Goal: Check status: Check status

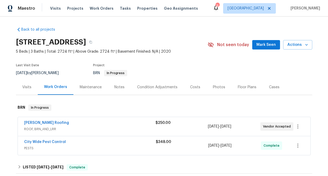
click at [54, 126] on div "[PERSON_NAME] Roofing" at bounding box center [89, 123] width 131 height 6
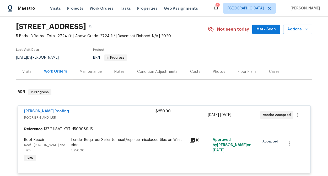
scroll to position [16, 0]
click at [35, 110] on link "[PERSON_NAME] Roofing" at bounding box center [46, 111] width 45 height 4
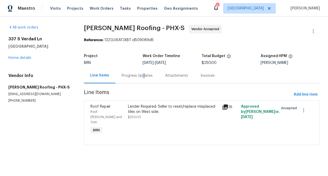
click at [143, 74] on div "Progress Updates" at bounding box center [136, 75] width 31 height 5
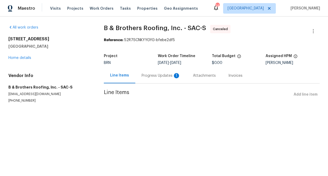
click at [158, 78] on div "Progress Updates 1" at bounding box center [160, 75] width 39 height 5
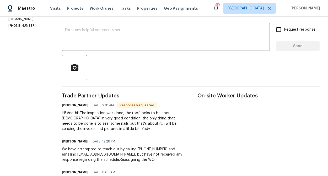
scroll to position [88, 0]
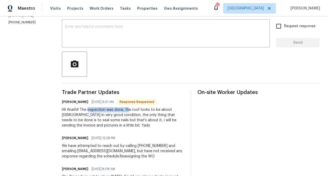
drag, startPoint x: 102, startPoint y: 108, endPoint x: 142, endPoint y: 110, distance: 40.4
click at [142, 111] on div "Hi! Anathi! The inspection was done, the roof looks to be about 10yrs old in ve…" at bounding box center [123, 117] width 122 height 21
click at [142, 110] on div "Hi! Anathi! The inspection was done, the roof looks to be about 10yrs old in ve…" at bounding box center [123, 117] width 122 height 21
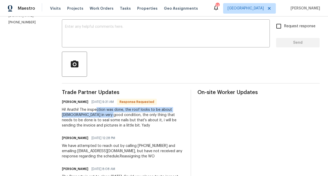
drag, startPoint x: 111, startPoint y: 110, endPoint x: 122, endPoint y: 113, distance: 11.7
click at [122, 114] on div "Hi! Anathi! The inspection was done, the roof looks to be about 10yrs old in ve…" at bounding box center [123, 117] width 122 height 21
click at [122, 113] on div "Hi! Anathi! The inspection was done, the roof looks to be about 10yrs old in ve…" at bounding box center [123, 117] width 122 height 21
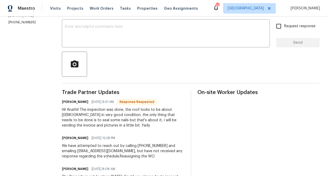
click at [130, 115] on div "Hi! Anathi! The inspection was done, the roof looks to be about 10yrs old in ve…" at bounding box center [123, 117] width 122 height 21
click at [139, 114] on div "Hi! Anathi! The inspection was done, the roof looks to be about 10yrs old in ve…" at bounding box center [123, 117] width 122 height 21
drag, startPoint x: 97, startPoint y: 119, endPoint x: 134, endPoint y: 119, distance: 36.4
click at [134, 120] on div "Hi! Anathi! The inspection was done, the roof looks to be about 10yrs old in ve…" at bounding box center [123, 117] width 122 height 21
click at [134, 119] on div "Hi! Anathi! The inspection was done, the roof looks to be about 10yrs old in ve…" at bounding box center [123, 117] width 122 height 21
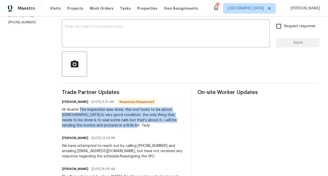
drag, startPoint x: 147, startPoint y: 125, endPoint x: 95, endPoint y: 110, distance: 54.9
click at [95, 110] on div "Hi! Anathi! The inspection was done, the roof looks to be about 10yrs old in ve…" at bounding box center [123, 117] width 122 height 21
copy div "The inspection was done, the roof looks to be about 10yrs old in very good cond…"
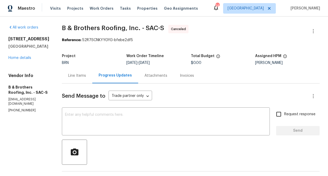
click at [83, 79] on div "Line Items" at bounding box center [77, 75] width 30 height 15
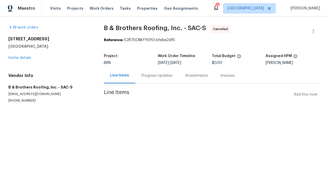
click at [158, 73] on div "Progress Updates" at bounding box center [156, 75] width 31 height 5
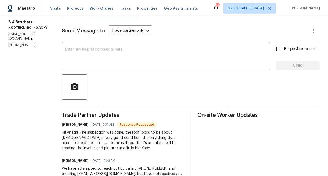
scroll to position [54, 0]
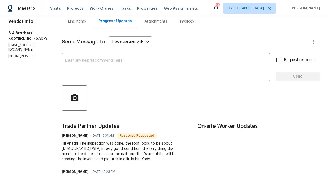
click at [194, 21] on div "Invoices" at bounding box center [187, 21] width 14 height 5
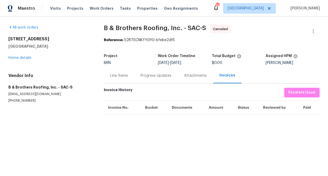
click at [157, 76] on div "Progress Updates" at bounding box center [155, 75] width 31 height 5
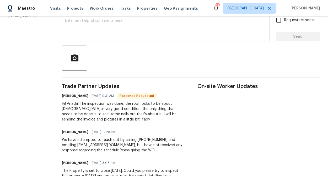
scroll to position [141, 0]
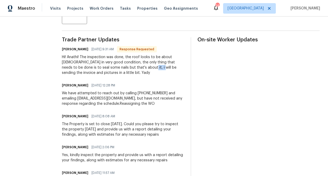
drag, startPoint x: 158, startPoint y: 69, endPoint x: 169, endPoint y: 70, distance: 11.0
click at [169, 70] on div "Hi! Anathi! The inspection was done, the roof looks to be about 10yrs old in ve…" at bounding box center [123, 64] width 122 height 21
